Goal: Entertainment & Leisure: Consume media (video, audio)

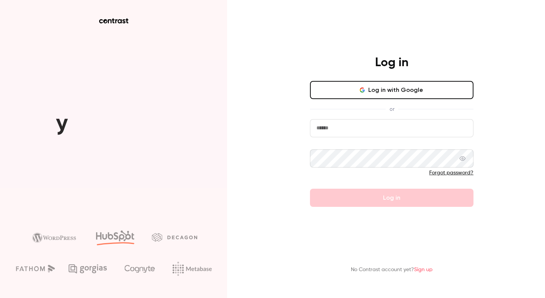
click at [353, 93] on button "Log in with Google" at bounding box center [391, 90] width 163 height 18
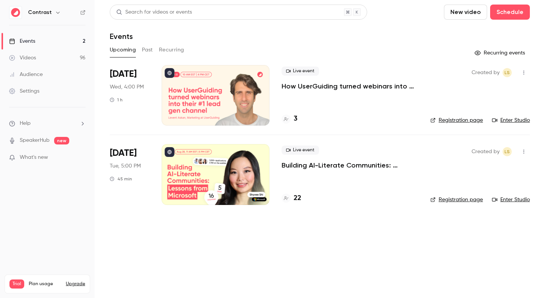
click at [73, 58] on link "Videos 96" at bounding box center [47, 58] width 95 height 17
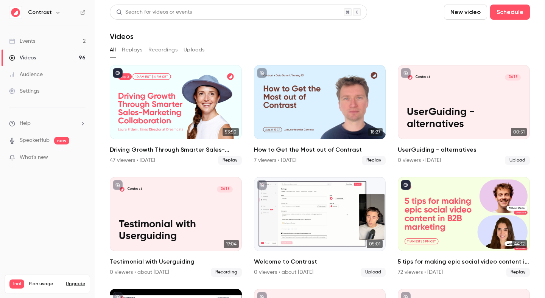
click at [55, 12] on icon "button" at bounding box center [58, 12] width 6 height 6
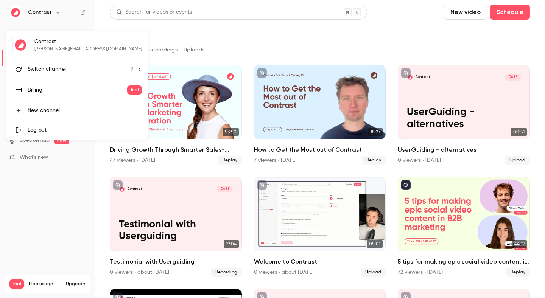
click at [51, 69] on span "Switch channel" at bounding box center [47, 69] width 38 height 8
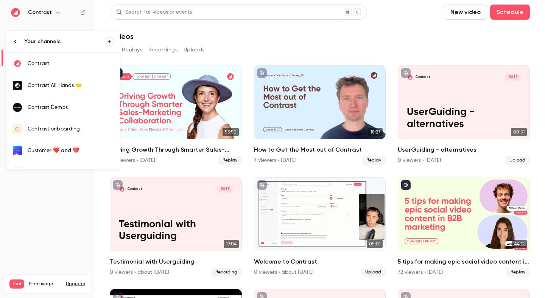
scroll to position [79, 0]
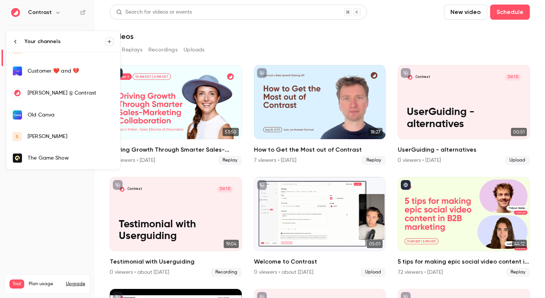
click at [43, 144] on link "s [PERSON_NAME]" at bounding box center [62, 136] width 113 height 21
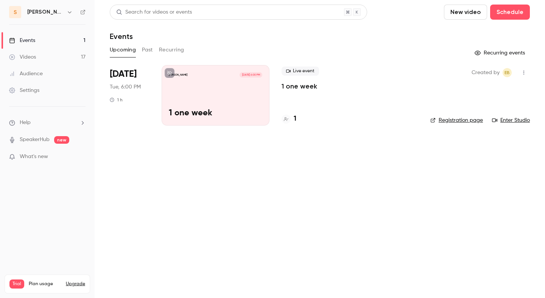
click at [71, 57] on link "Videos 17" at bounding box center [47, 57] width 95 height 17
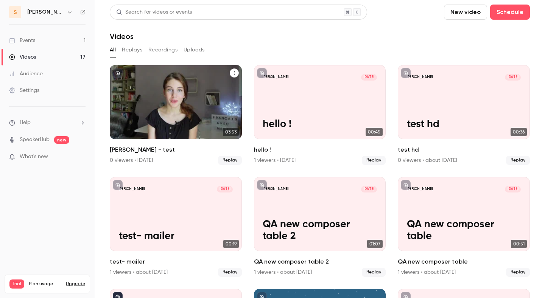
click at [229, 130] on span "03:53" at bounding box center [231, 132] width 16 height 8
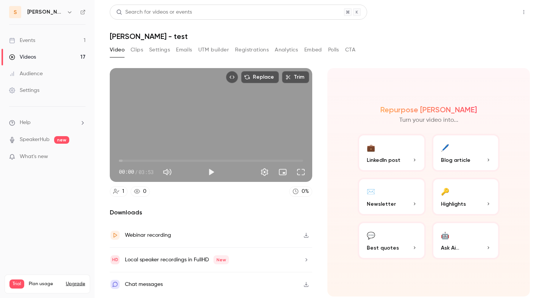
click at [502, 9] on button "Share" at bounding box center [496, 12] width 30 height 15
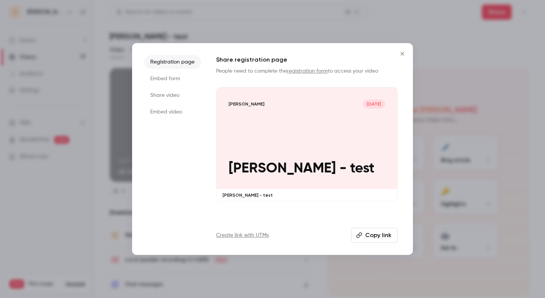
click at [295, 123] on div "[PERSON_NAME] [DATE] etienne - test" at bounding box center [306, 138] width 181 height 102
click at [256, 11] on div at bounding box center [272, 149] width 545 height 298
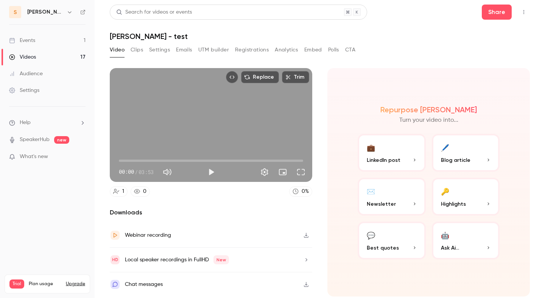
click at [67, 60] on link "Videos 17" at bounding box center [47, 57] width 95 height 17
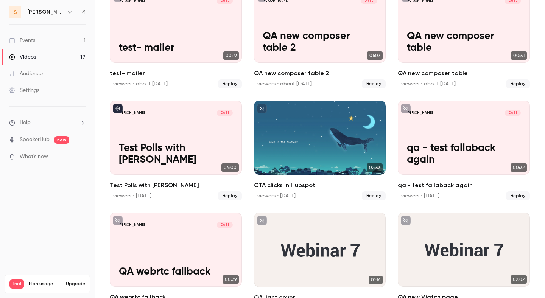
scroll to position [289, 0]
